Goal: Information Seeking & Learning: Learn about a topic

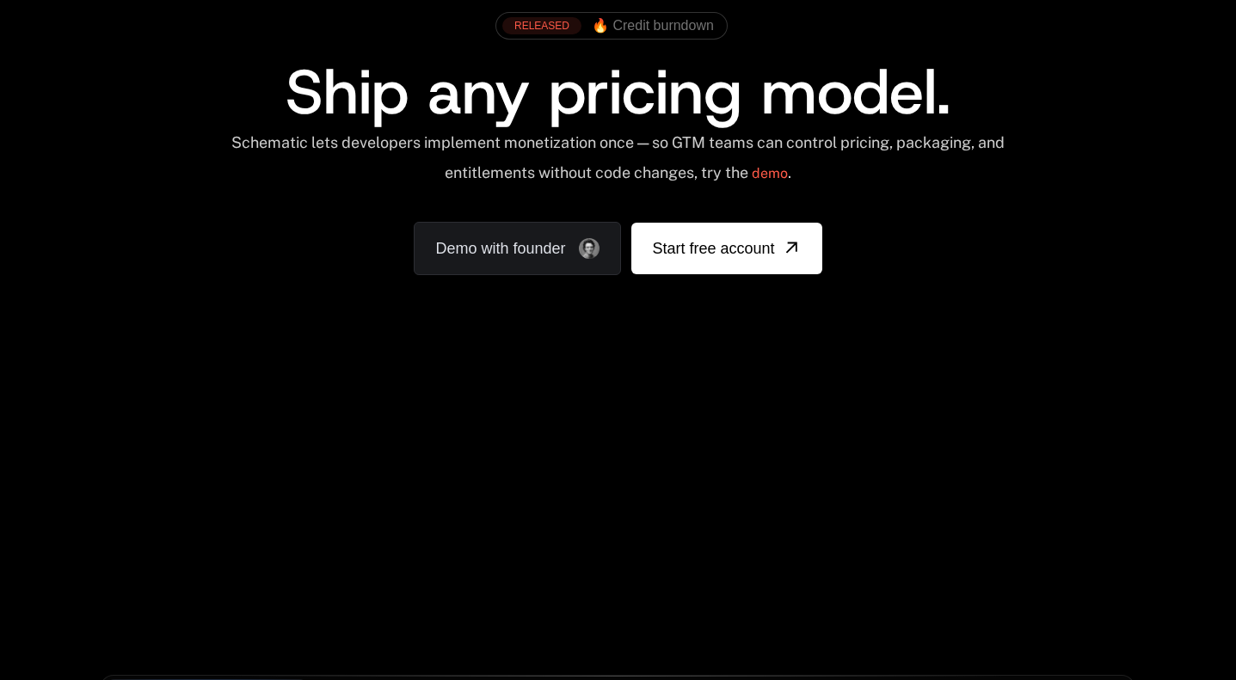
scroll to position [132, 0]
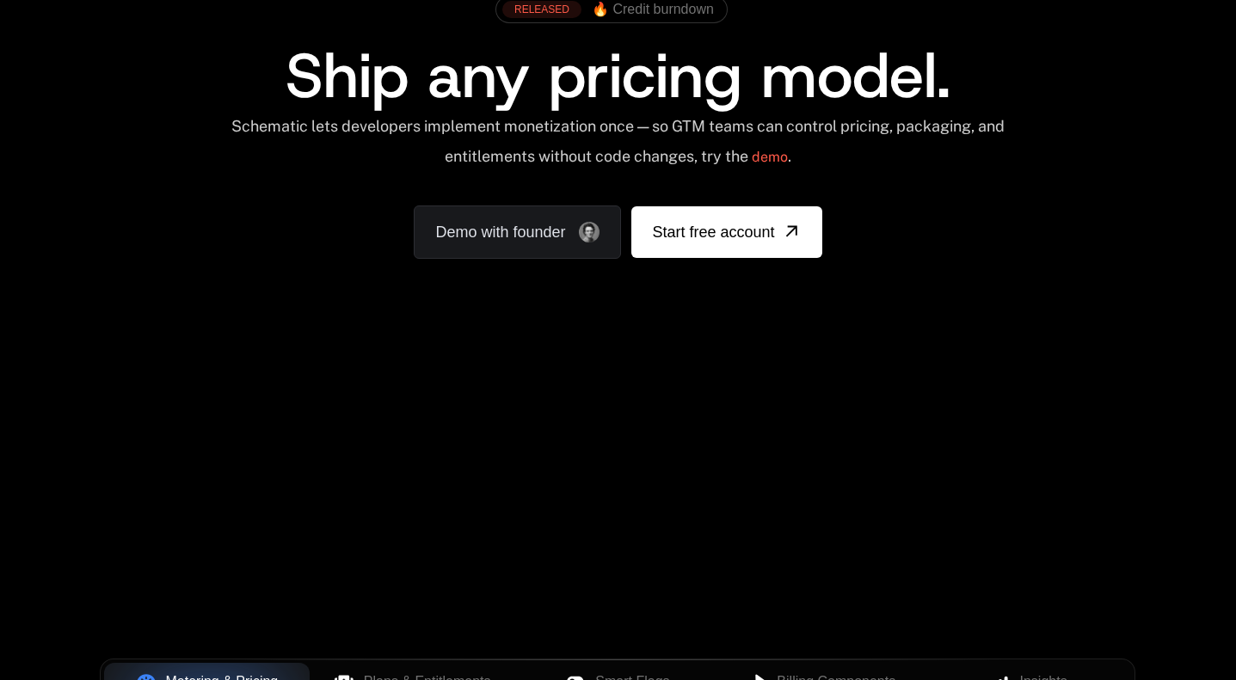
click at [1168, 369] on div "AI Products Developers Pricing Docs Resources Summit Sign in Sign Up RELEASED 🔥…" at bounding box center [618, 125] width 1236 height 514
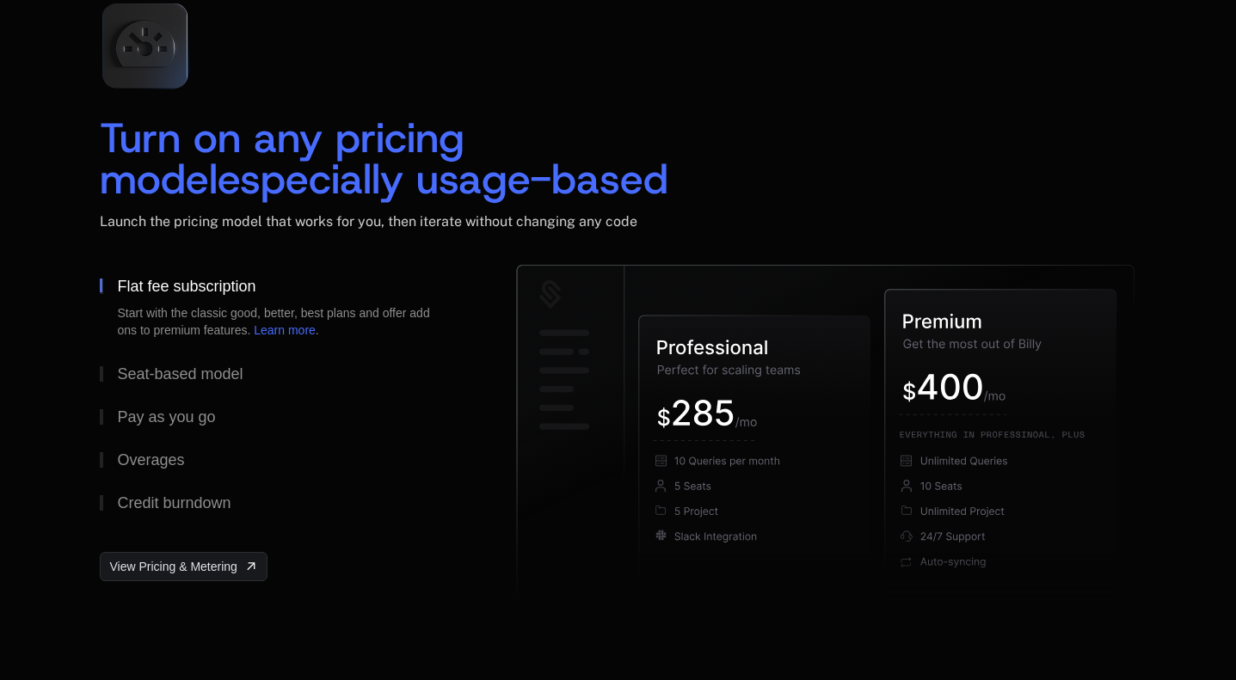
scroll to position [2566, 0]
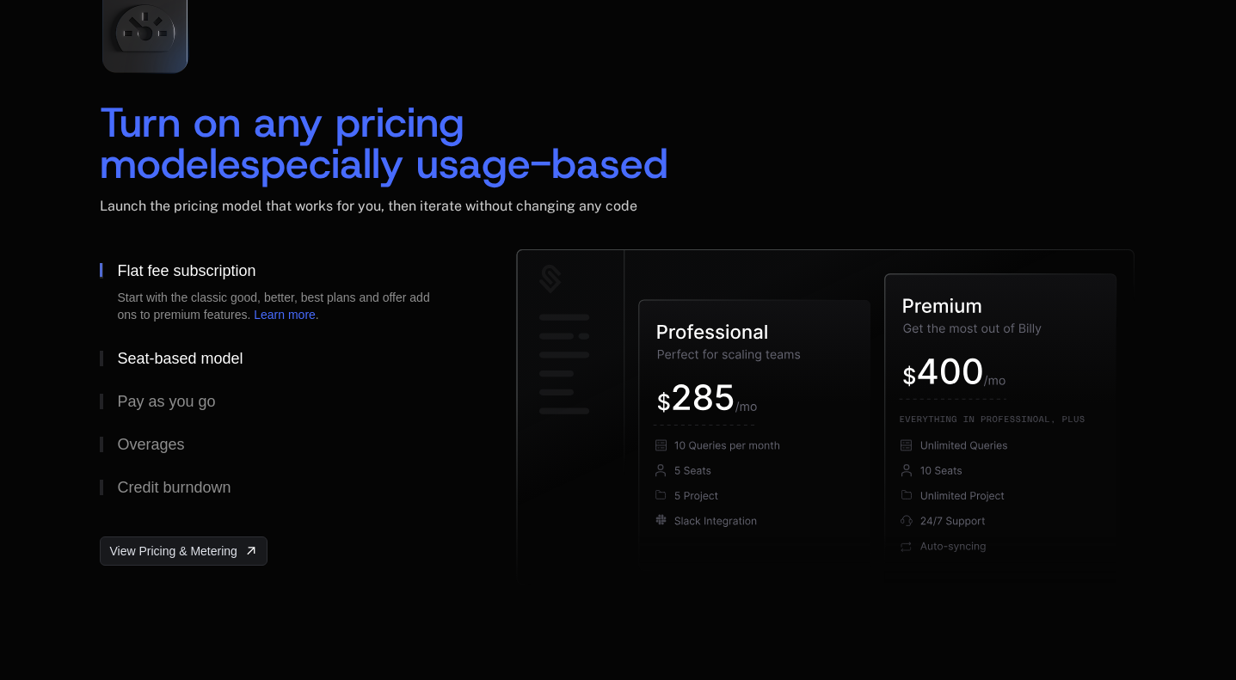
click at [222, 357] on div "Seat-based model" at bounding box center [180, 358] width 126 height 15
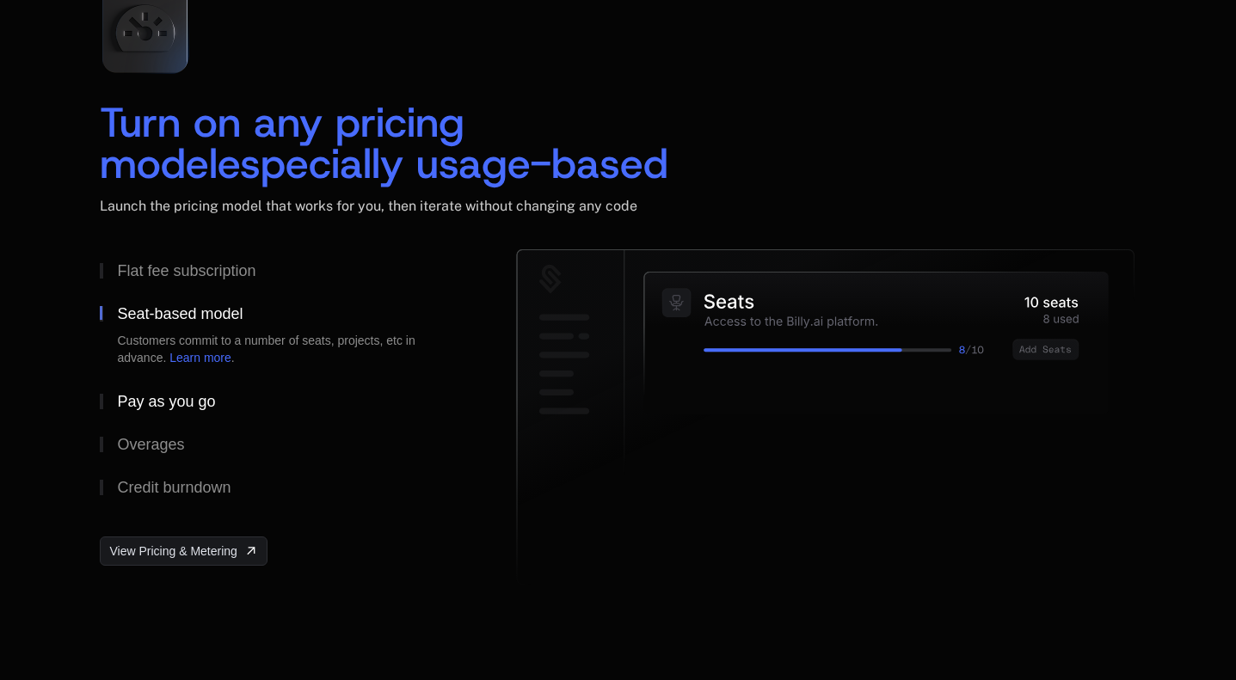
click at [193, 409] on div "Pay as you go" at bounding box center [166, 401] width 98 height 15
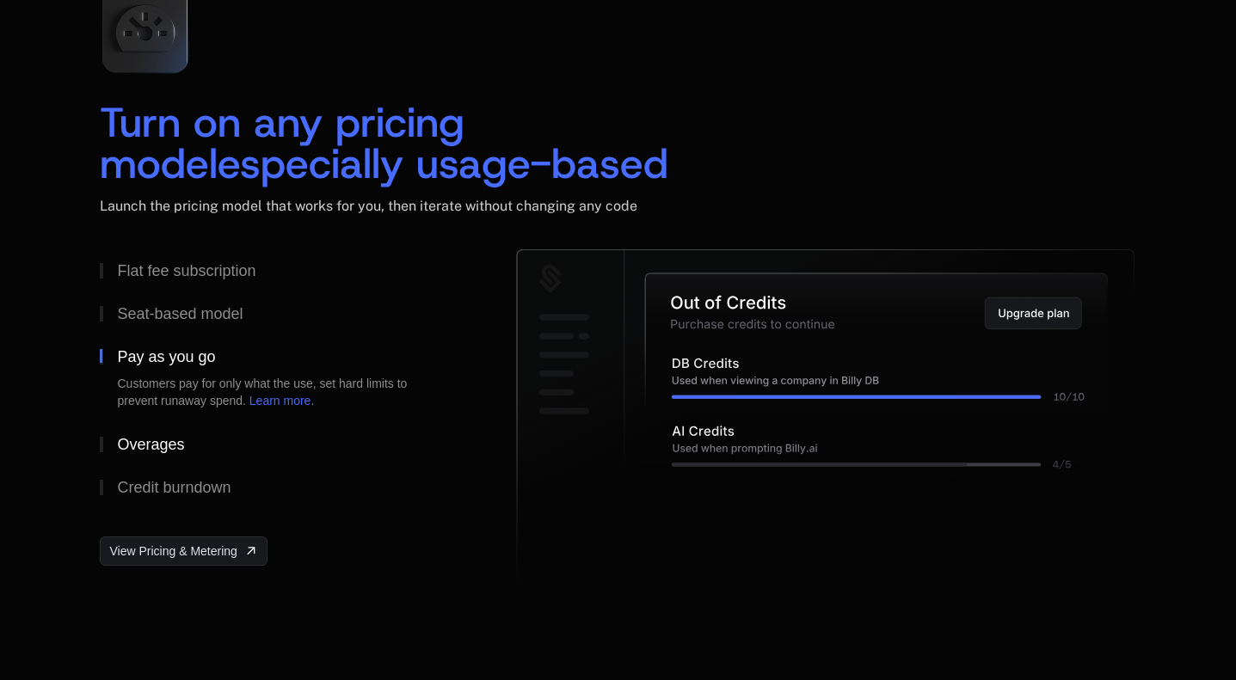
click at [173, 443] on div "Overages" at bounding box center [150, 444] width 67 height 15
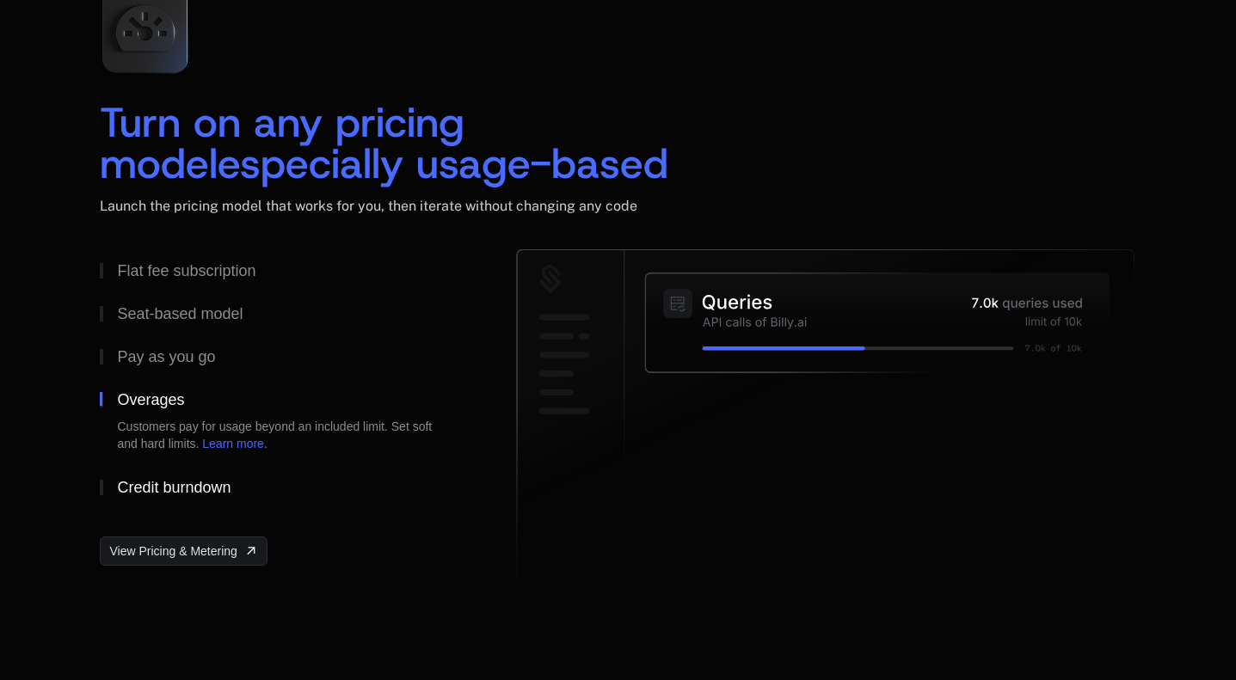
click at [219, 488] on div "Credit burndown" at bounding box center [174, 487] width 114 height 15
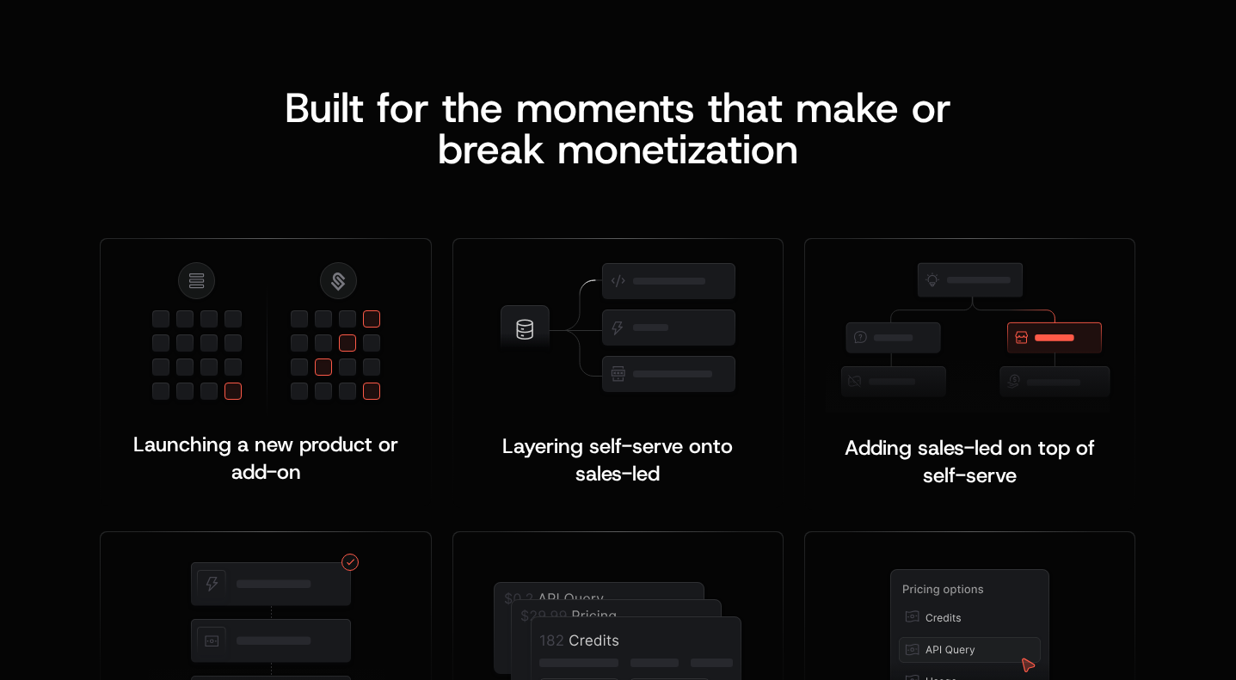
scroll to position [3222, 0]
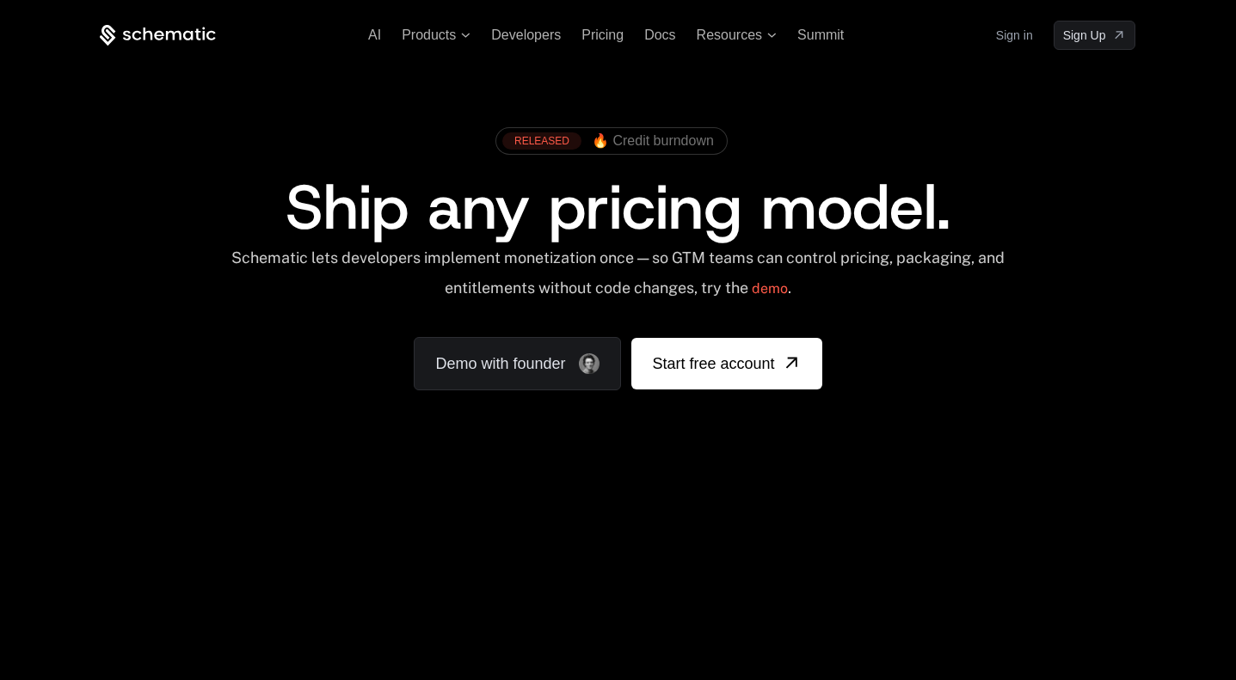
scroll to position [3222, 0]
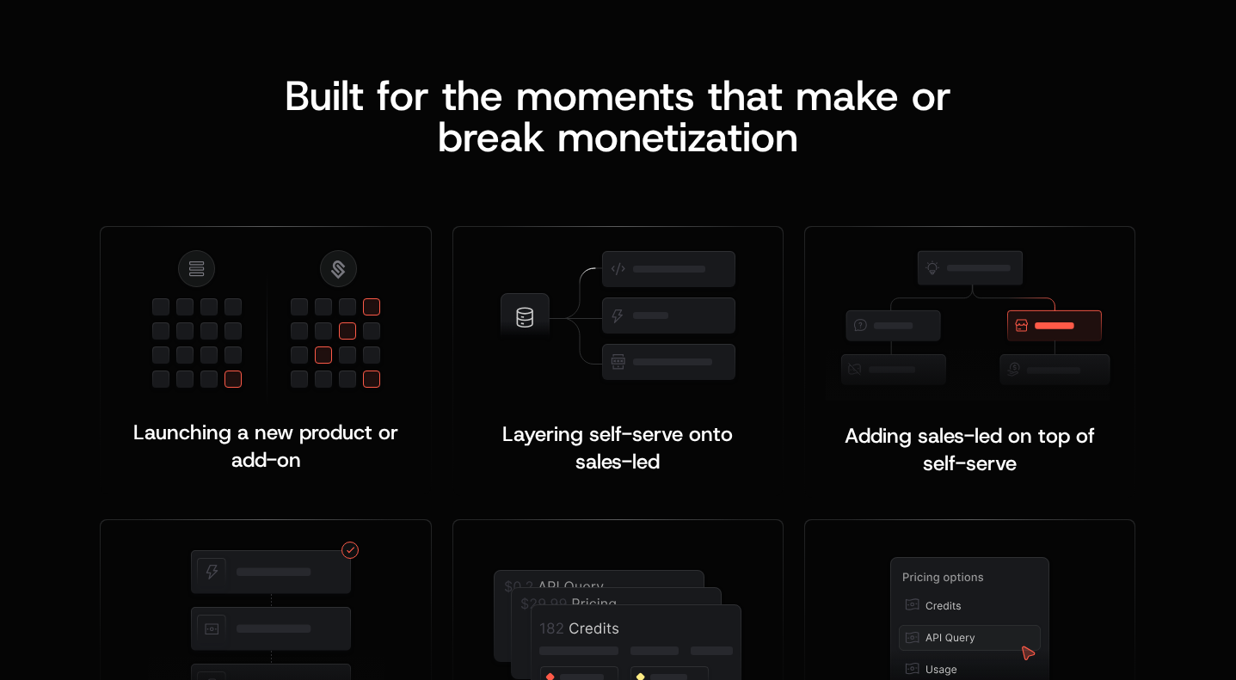
scroll to position [3222, 0]
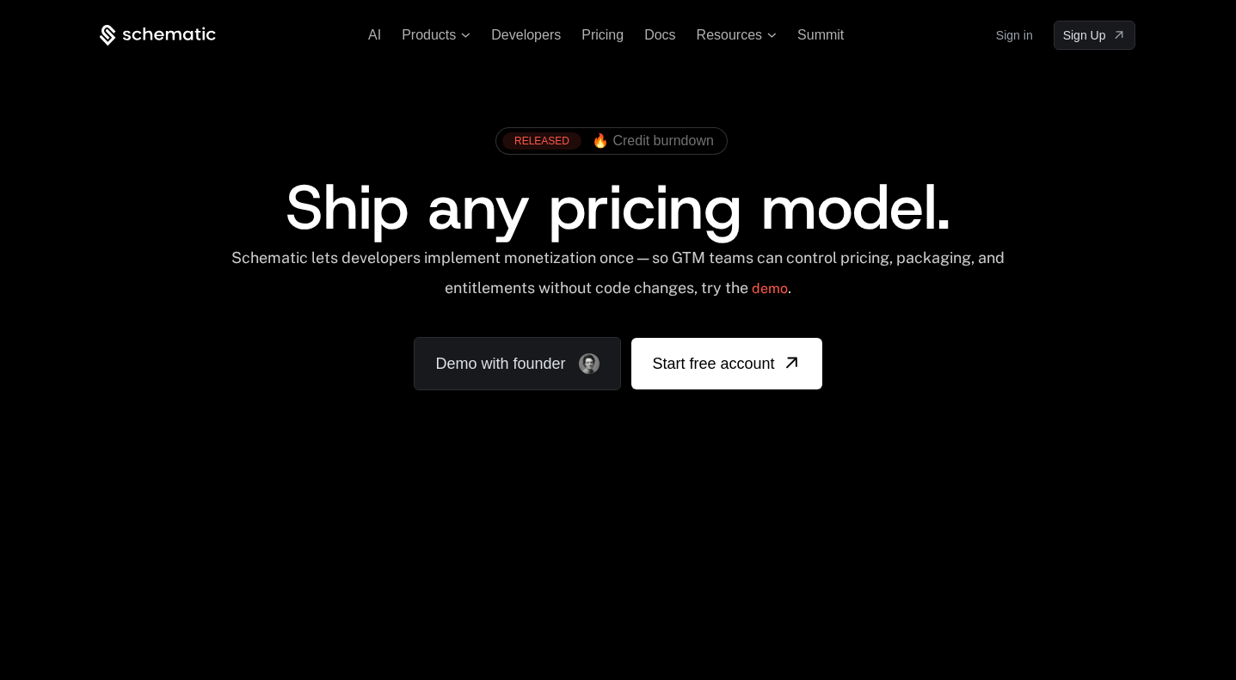
scroll to position [3222, 0]
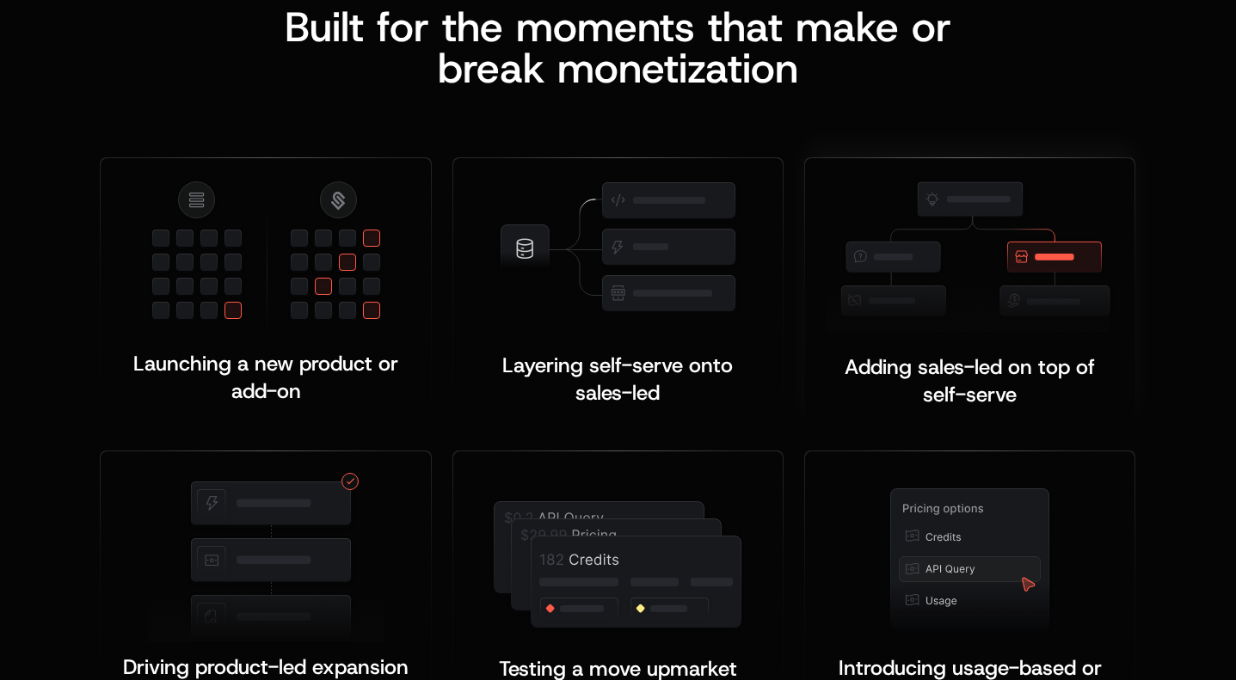
scroll to position [3305, 0]
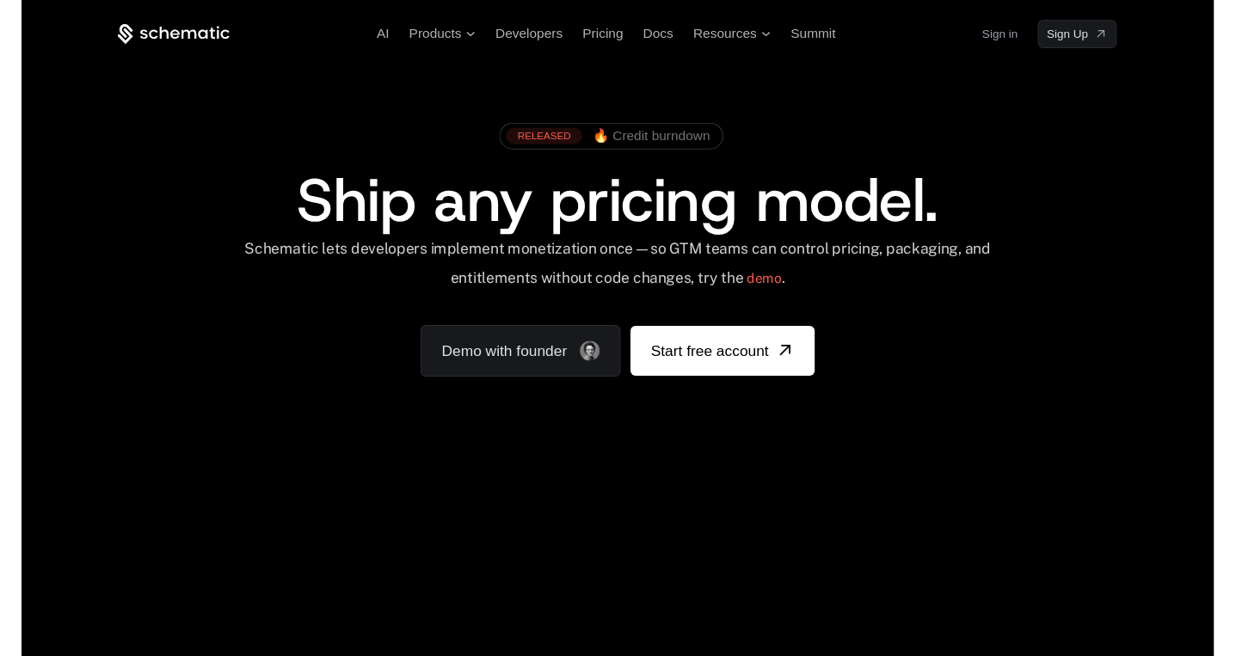
scroll to position [3305, 0]
